Goal: Task Accomplishment & Management: Manage account settings

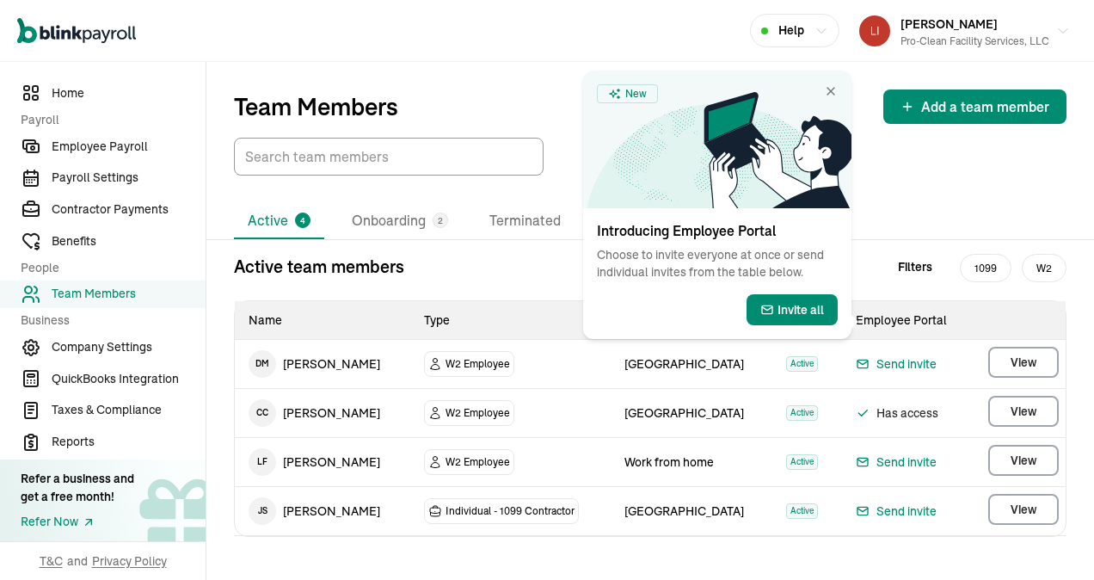
scroll to position [12, 0]
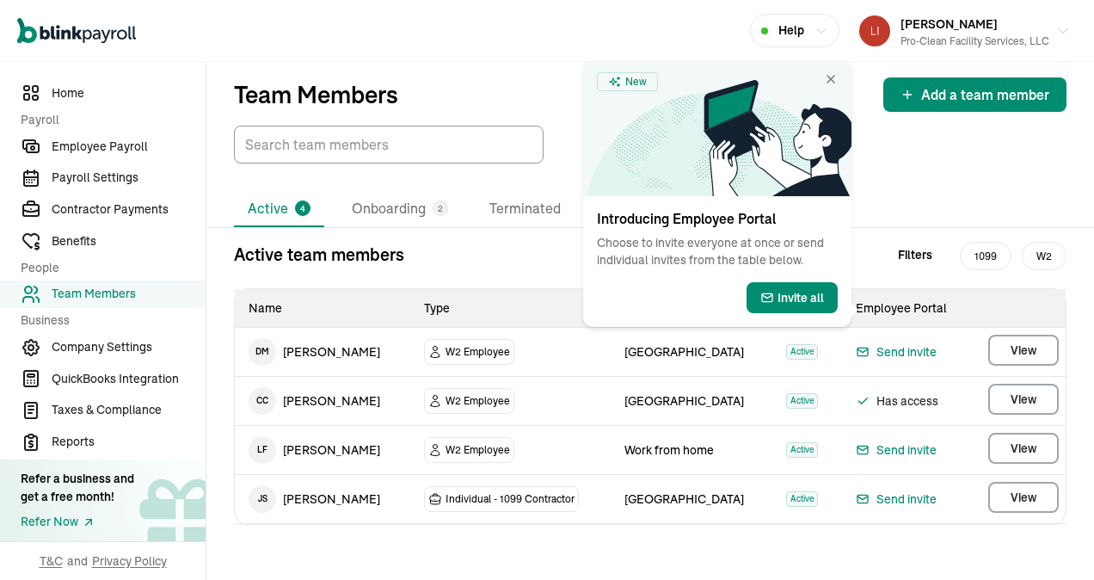
click at [896, 202] on div "Active 4 Onboarding 2 Terminated" at bounding box center [650, 209] width 833 height 36
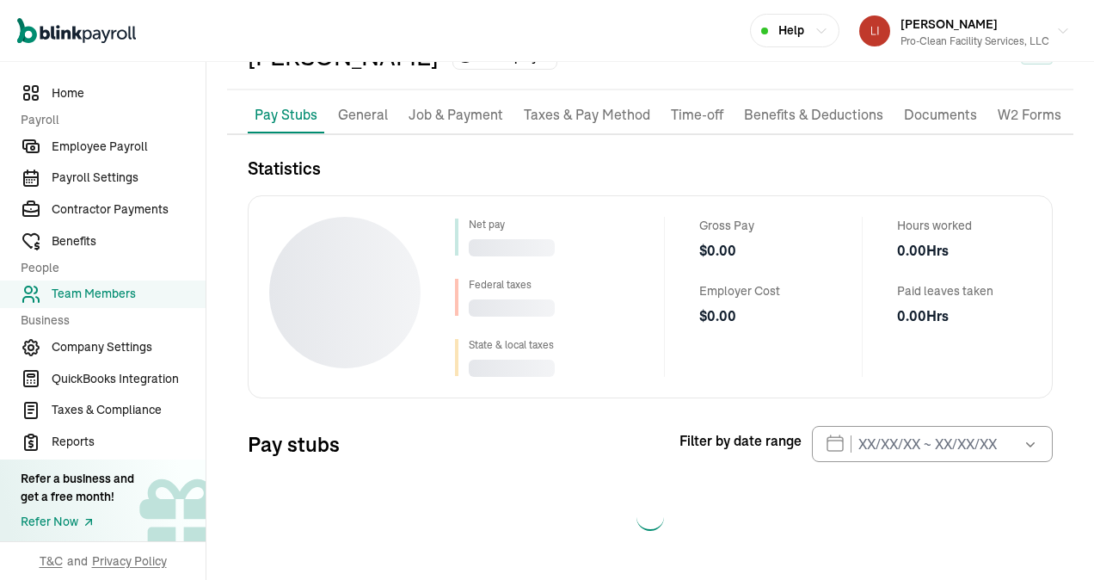
scroll to position [108, 0]
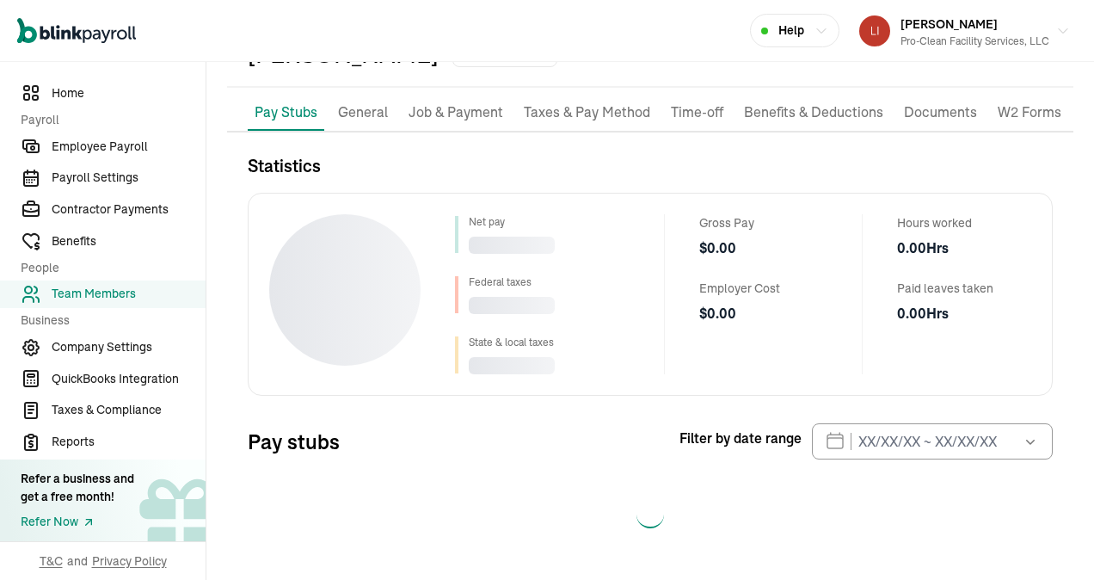
select select "2025"
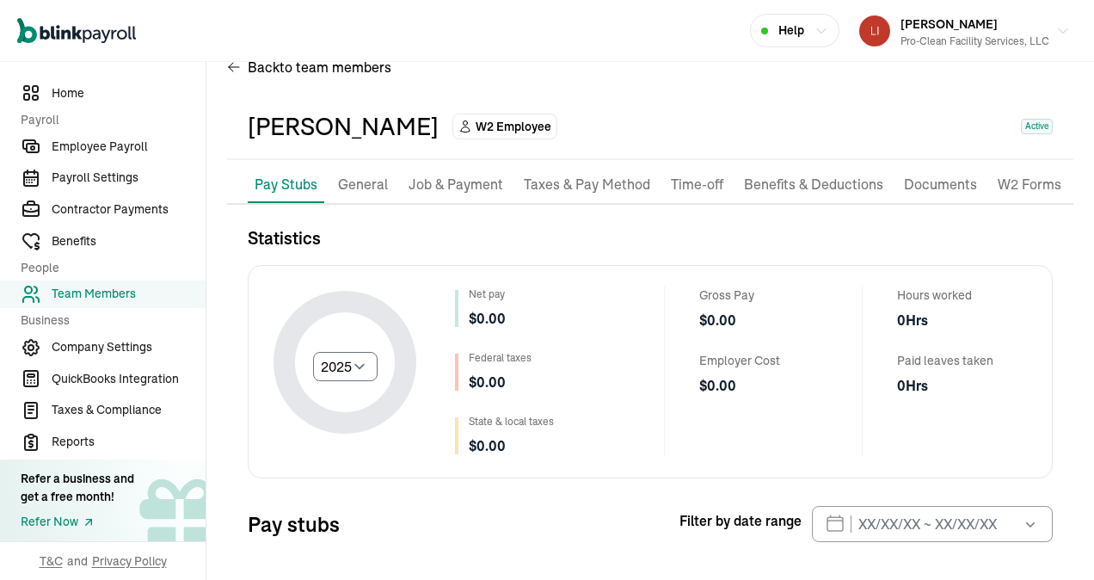
scroll to position [12, 0]
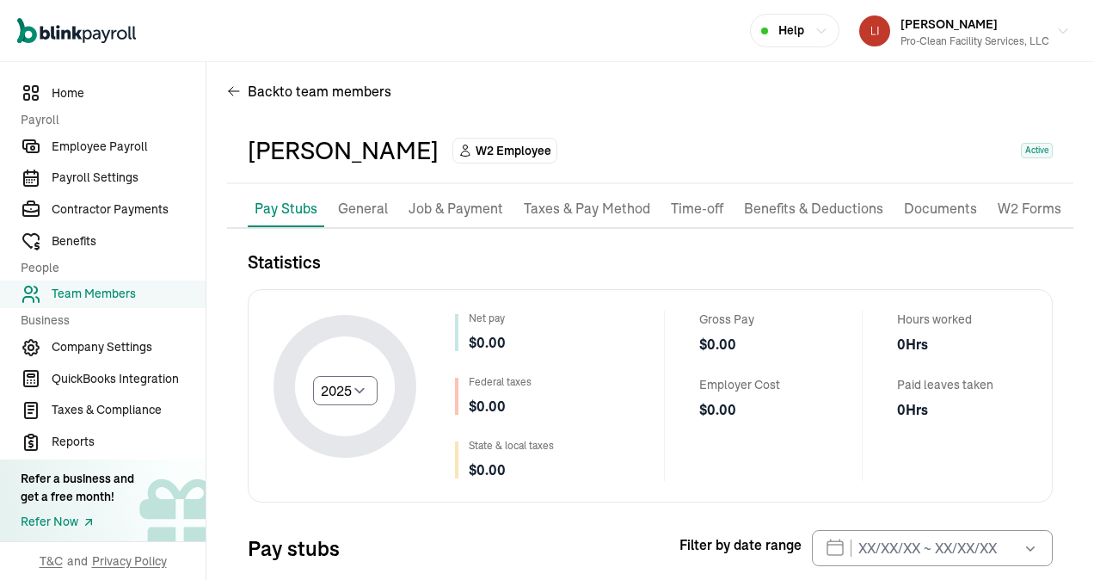
click at [464, 200] on p "Job & Payment" at bounding box center [456, 209] width 95 height 22
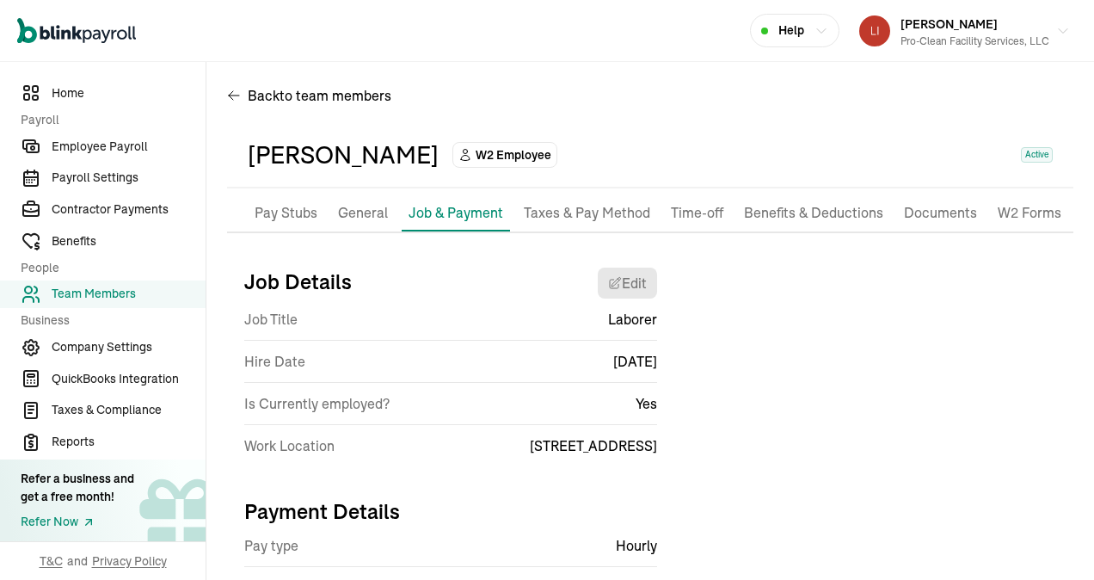
scroll to position [0, 0]
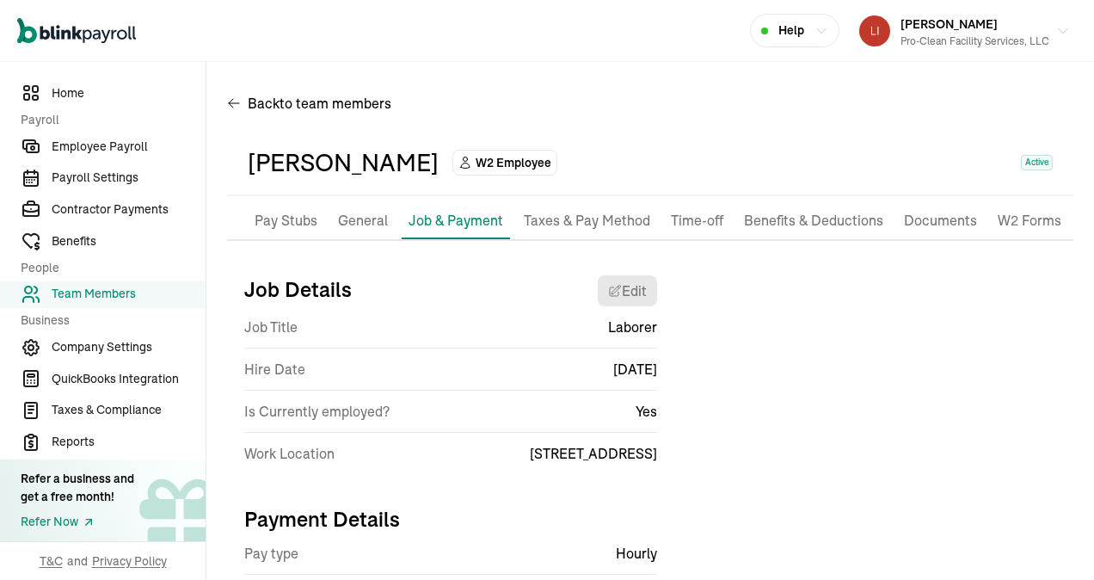
click at [286, 219] on p "Pay Stubs" at bounding box center [286, 221] width 63 height 22
select select "2025"
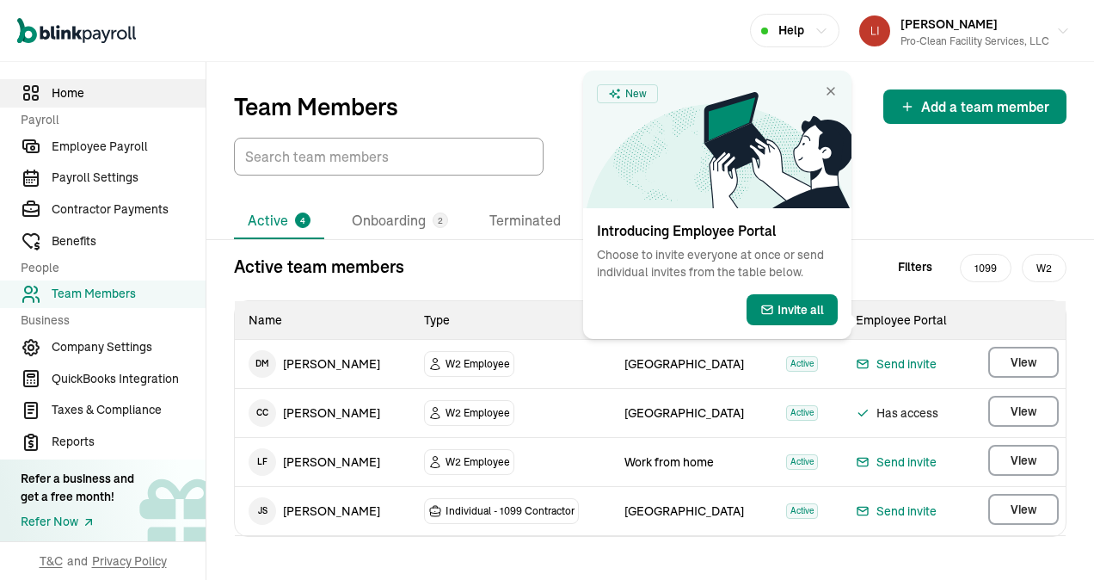
click at [58, 94] on span "Home" at bounding box center [129, 93] width 154 height 18
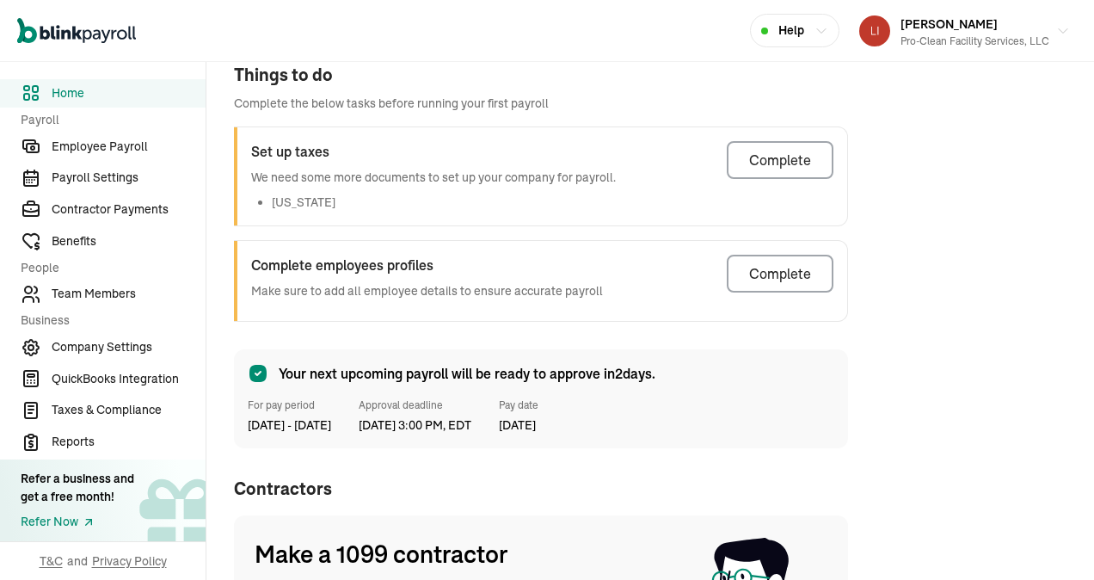
scroll to position [430, 0]
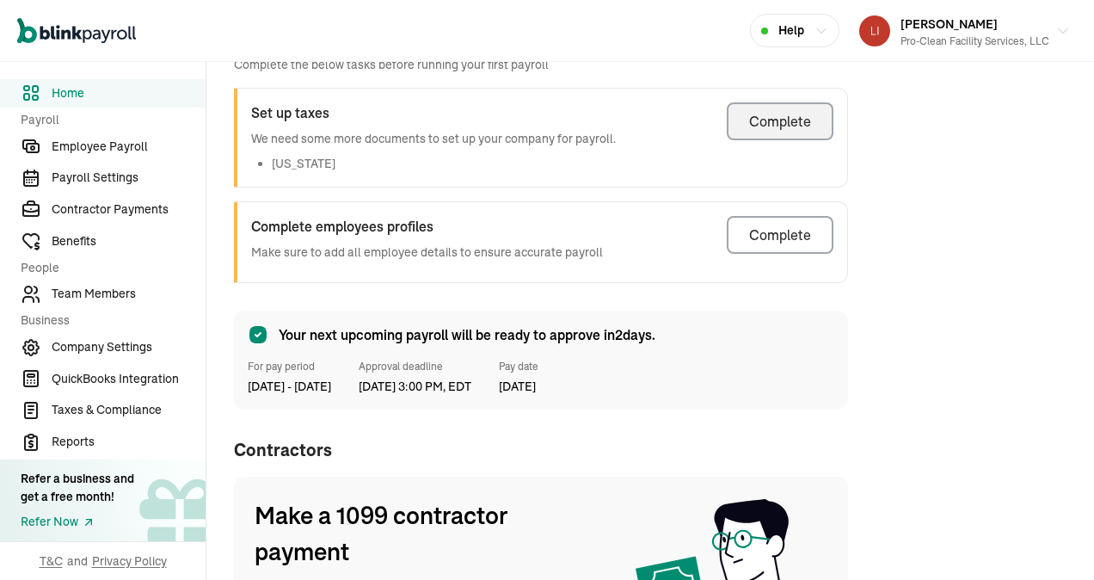
click at [755, 119] on div "Complete" at bounding box center [780, 121] width 62 height 21
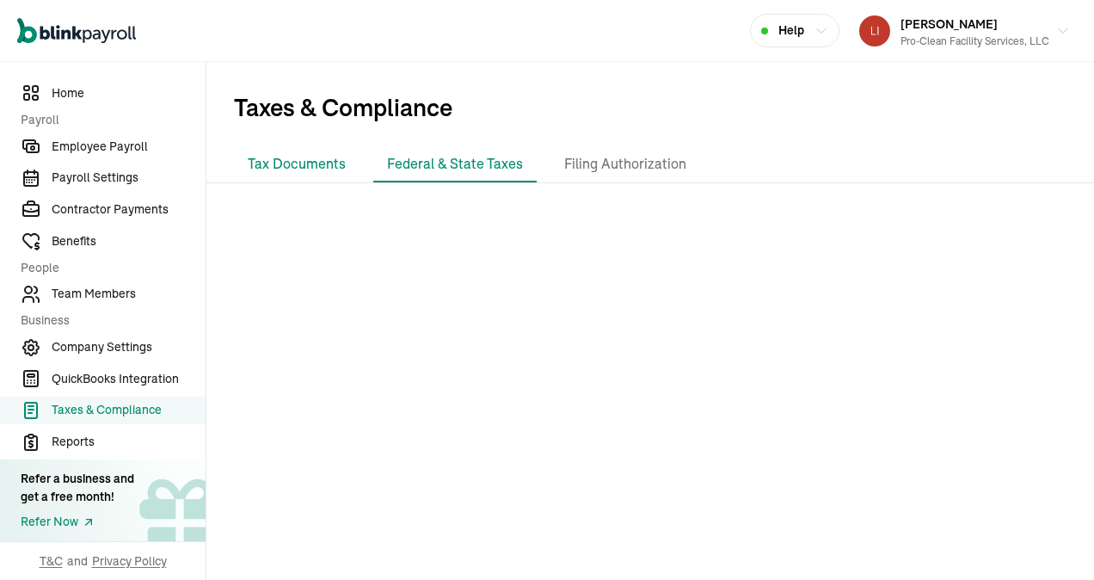
click at [305, 155] on li "Tax Documents" at bounding box center [297, 164] width 126 height 36
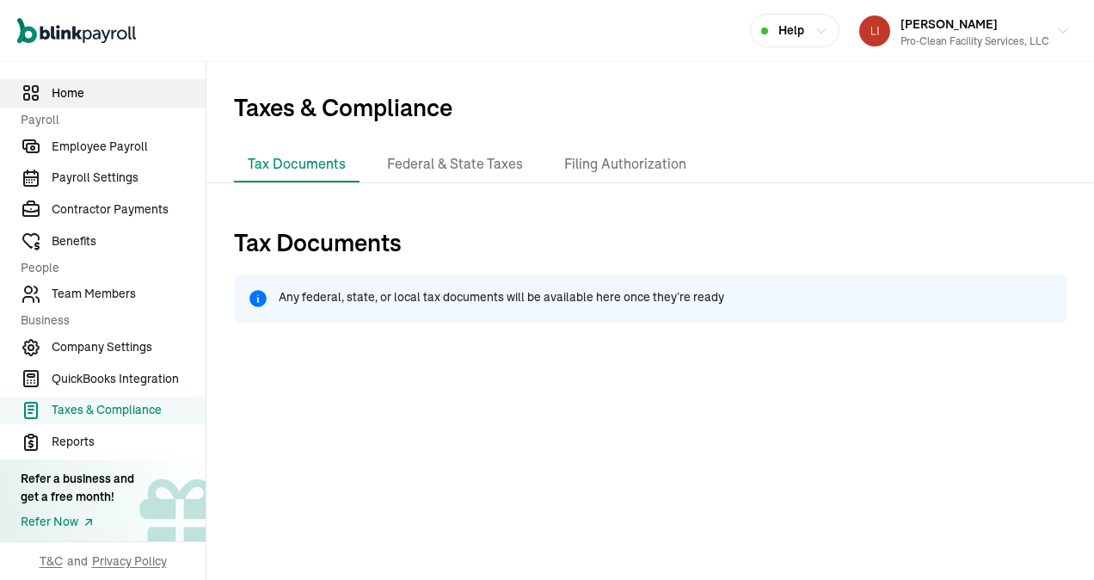
click at [57, 92] on span "Home" at bounding box center [129, 93] width 154 height 18
